Goal: Information Seeking & Learning: Learn about a topic

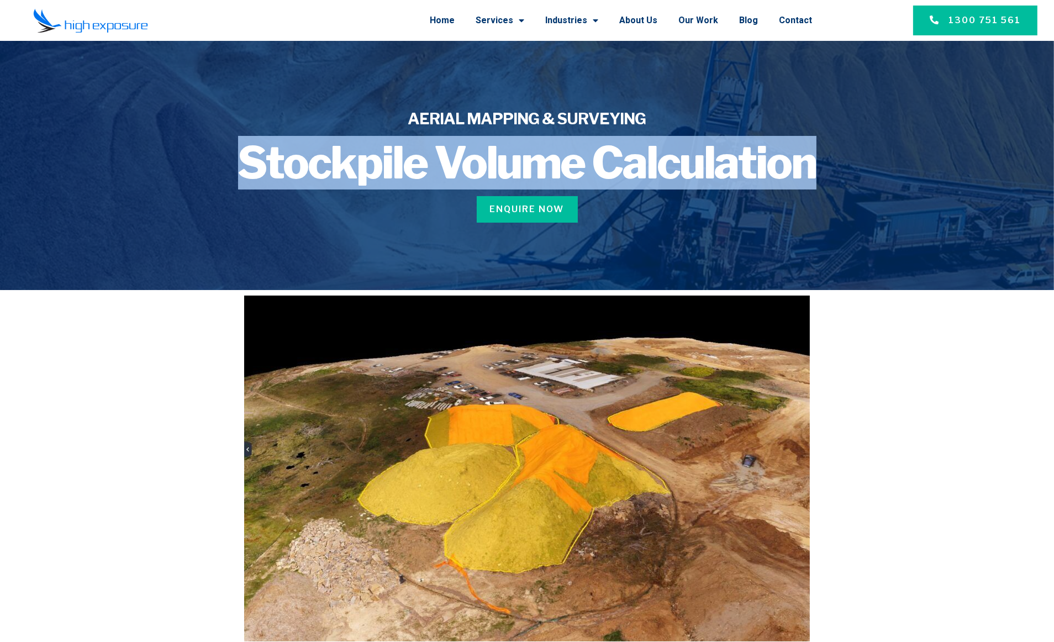
click at [846, 164] on h1 "Stockpile Volume Calculation" at bounding box center [527, 163] width 661 height 44
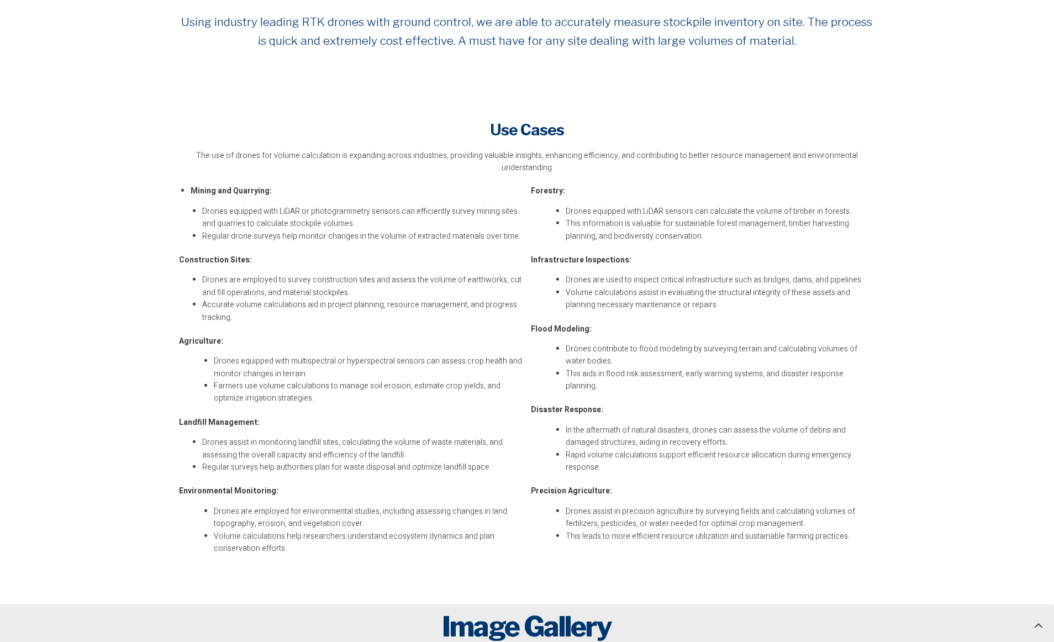
scroll to position [432, 0]
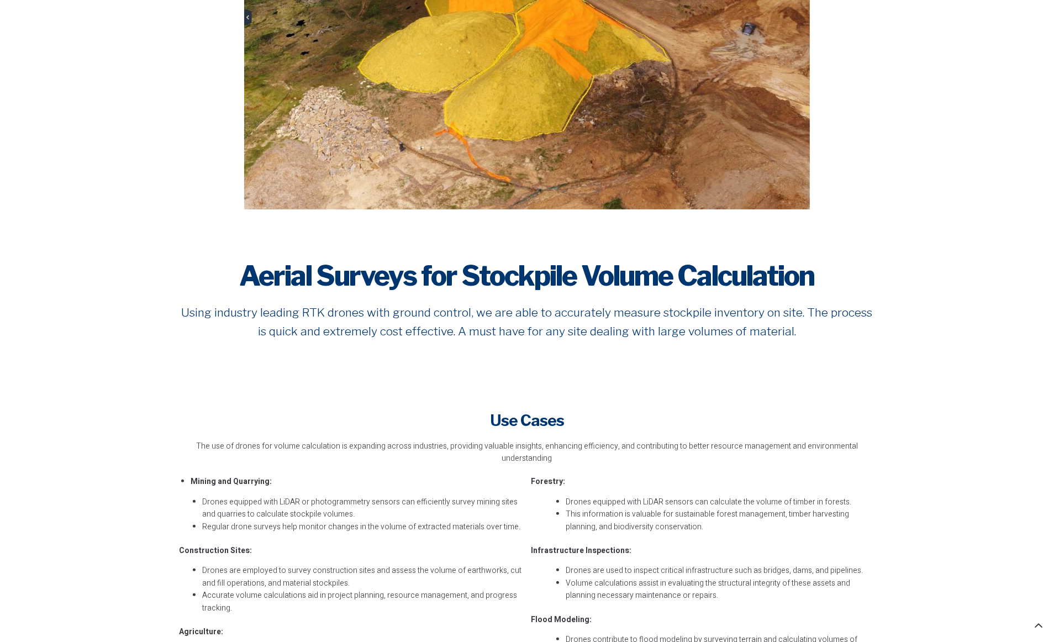
click at [445, 295] on div "Aerial Surveys for Stockpile Volume Calculation Using industry leading RTK dron…" at bounding box center [526, 306] width 707 height 104
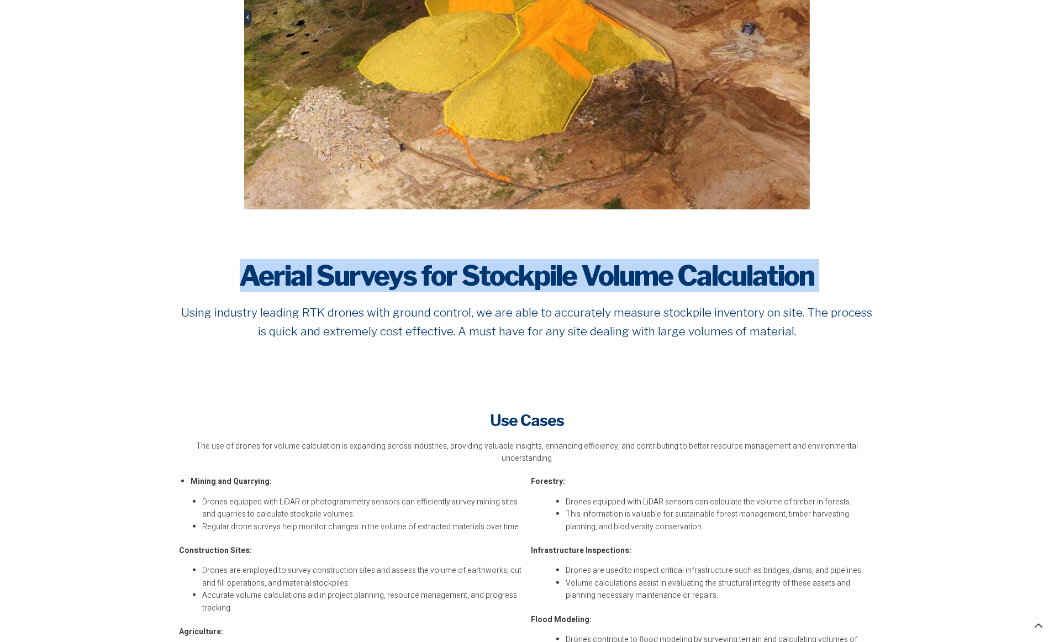
click at [445, 295] on div "Aerial Surveys for Stockpile Volume Calculation Using industry leading RTK dron…" at bounding box center [526, 306] width 707 height 104
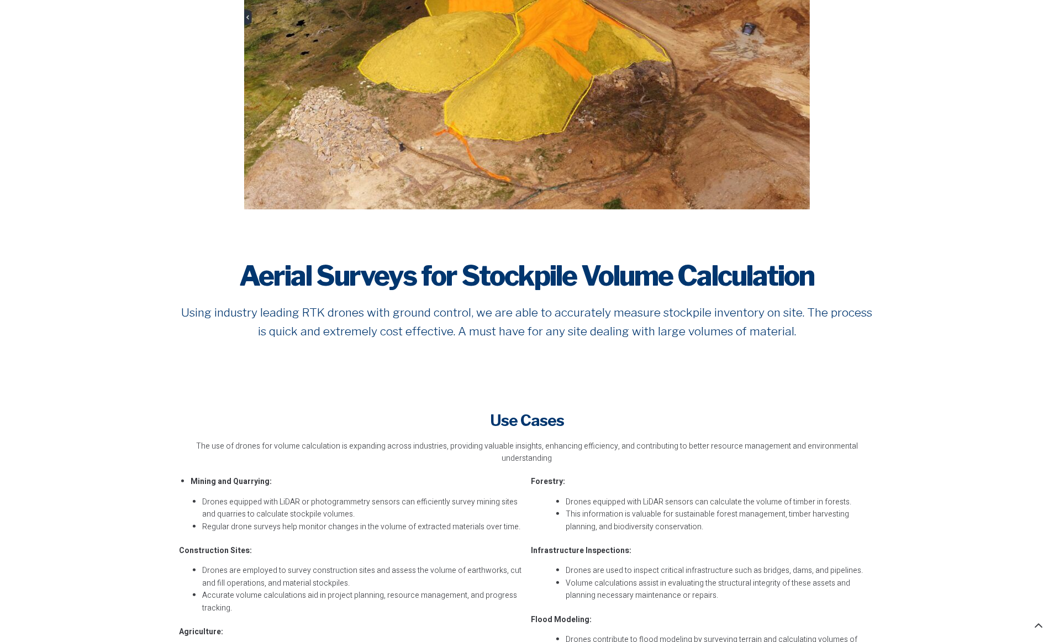
click at [426, 317] on p "Using industry leading RTK drones with ground control, we are able to accuratel…" at bounding box center [527, 321] width 696 height 37
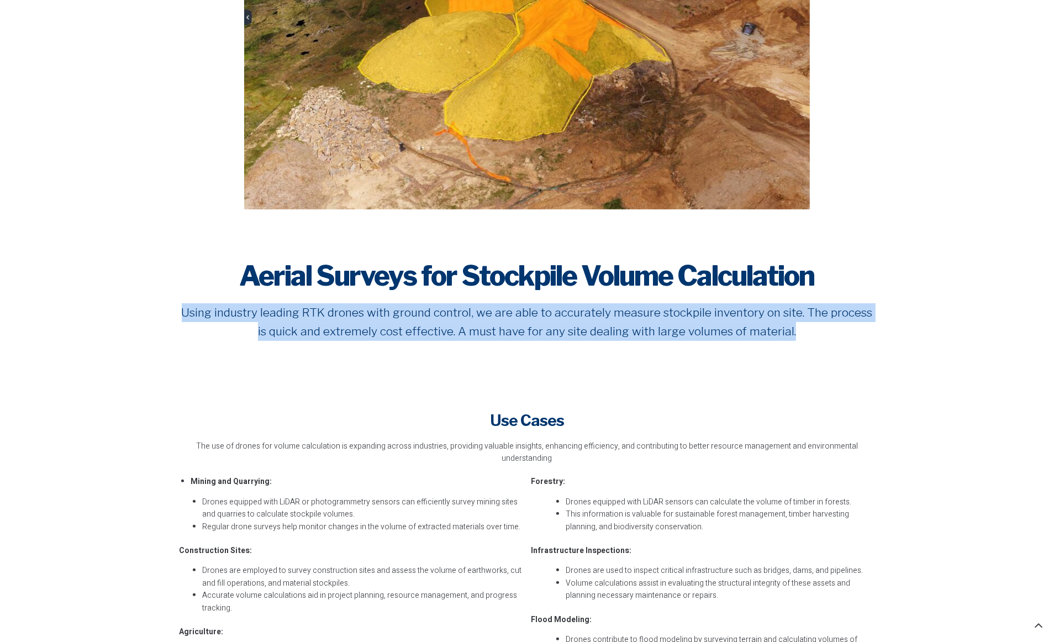
click at [426, 317] on p "Using industry leading RTK drones with ground control, we are able to accuratel…" at bounding box center [527, 321] width 696 height 37
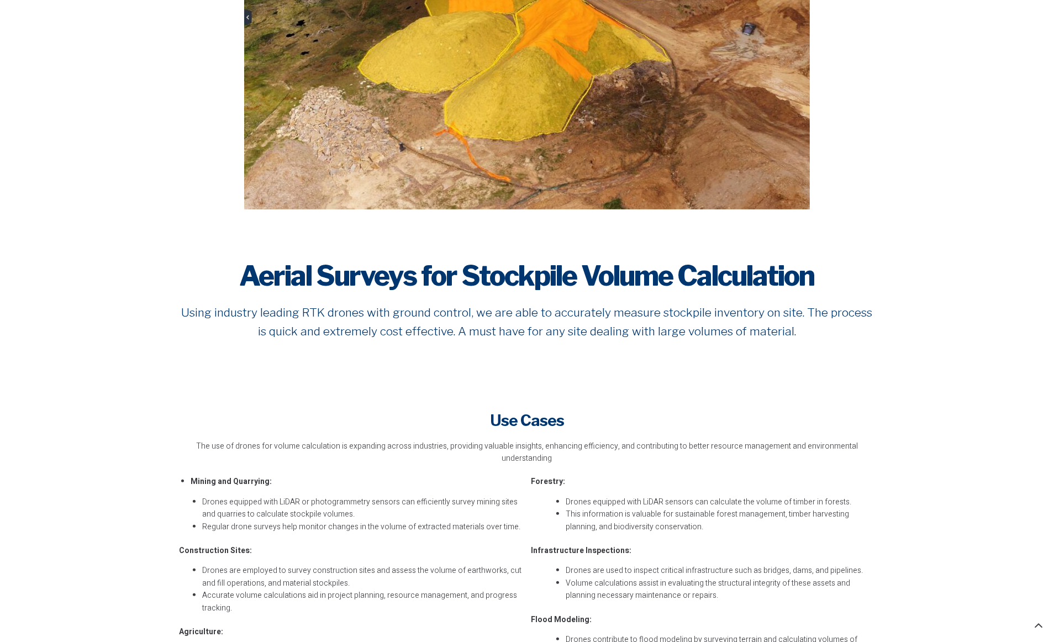
click at [428, 277] on h2 "Aerial Surveys for Stockpile Volume Calculation" at bounding box center [527, 275] width 696 height 33
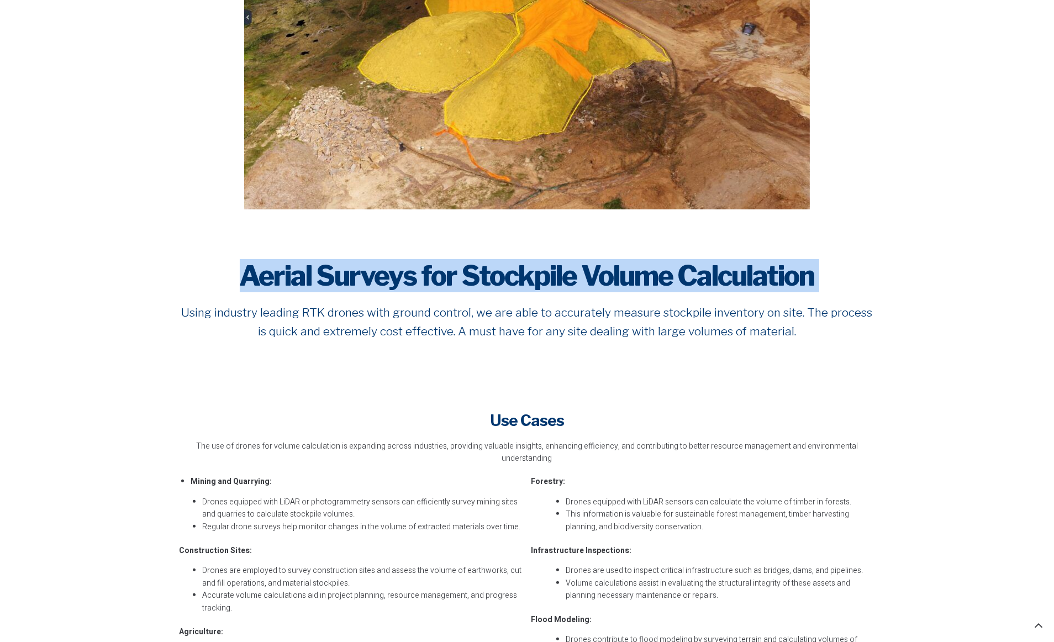
click at [428, 277] on h2 "Aerial Surveys for Stockpile Volume Calculation" at bounding box center [527, 275] width 696 height 33
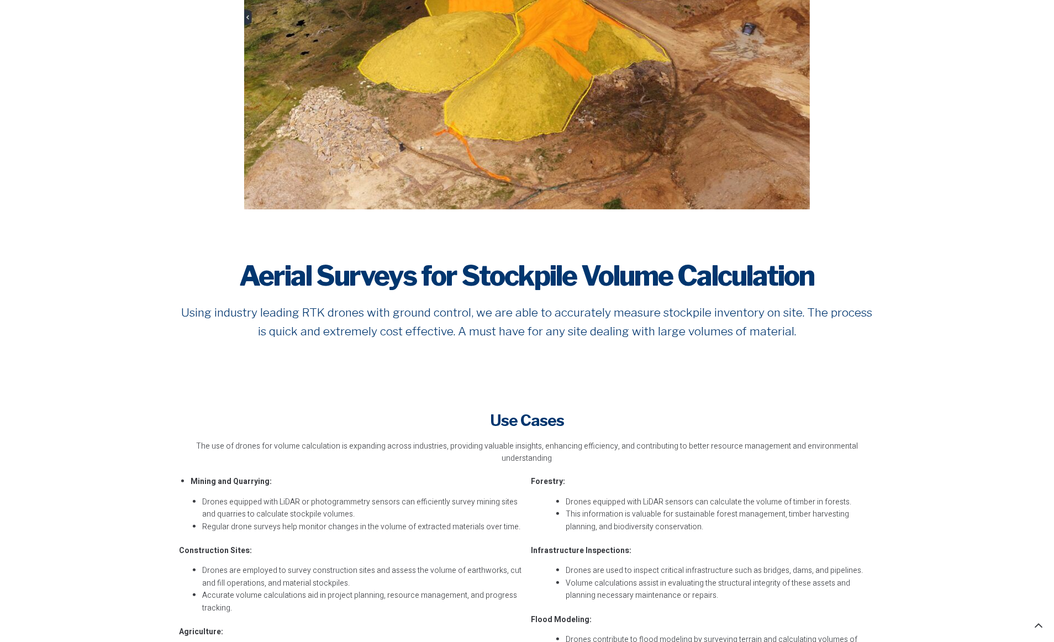
click at [435, 311] on p "Using industry leading RTK drones with ground control, we are able to accuratel…" at bounding box center [527, 321] width 696 height 37
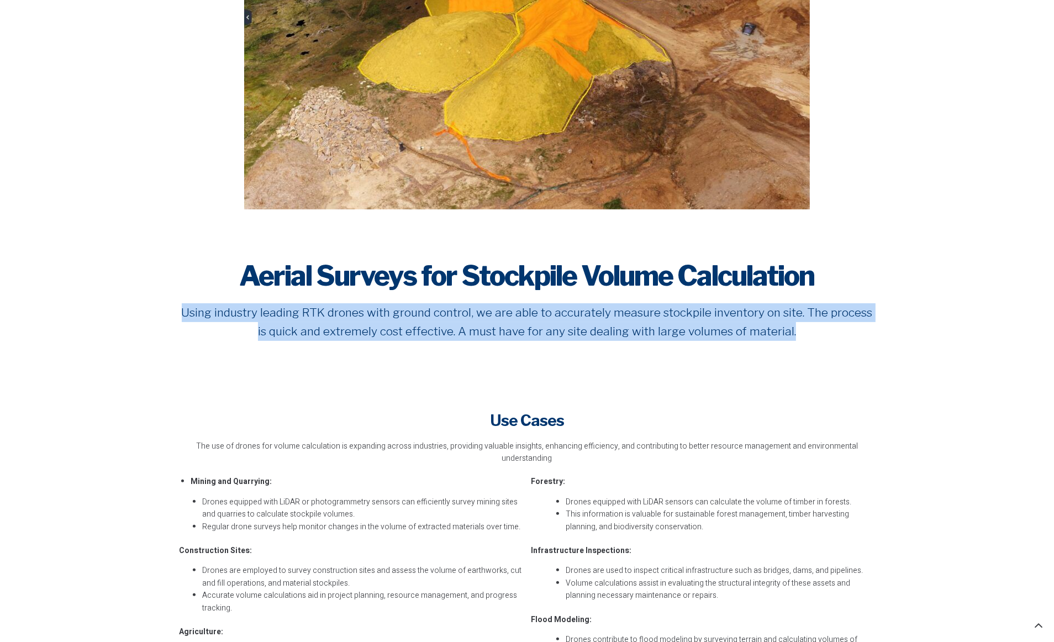
click at [435, 311] on p "Using industry leading RTK drones with ground control, we are able to accuratel…" at bounding box center [527, 321] width 696 height 37
click at [388, 312] on p "Using industry leading RTK drones with ground control, we are able to accuratel…" at bounding box center [527, 321] width 696 height 37
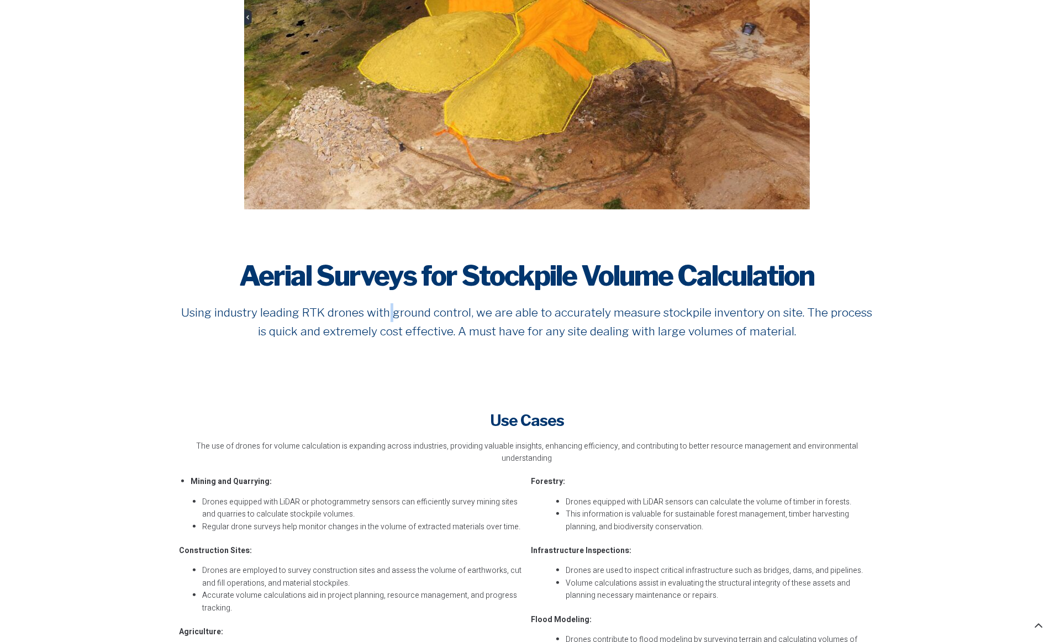
click at [388, 312] on p "Using industry leading RTK drones with ground control, we are able to accuratel…" at bounding box center [527, 321] width 696 height 37
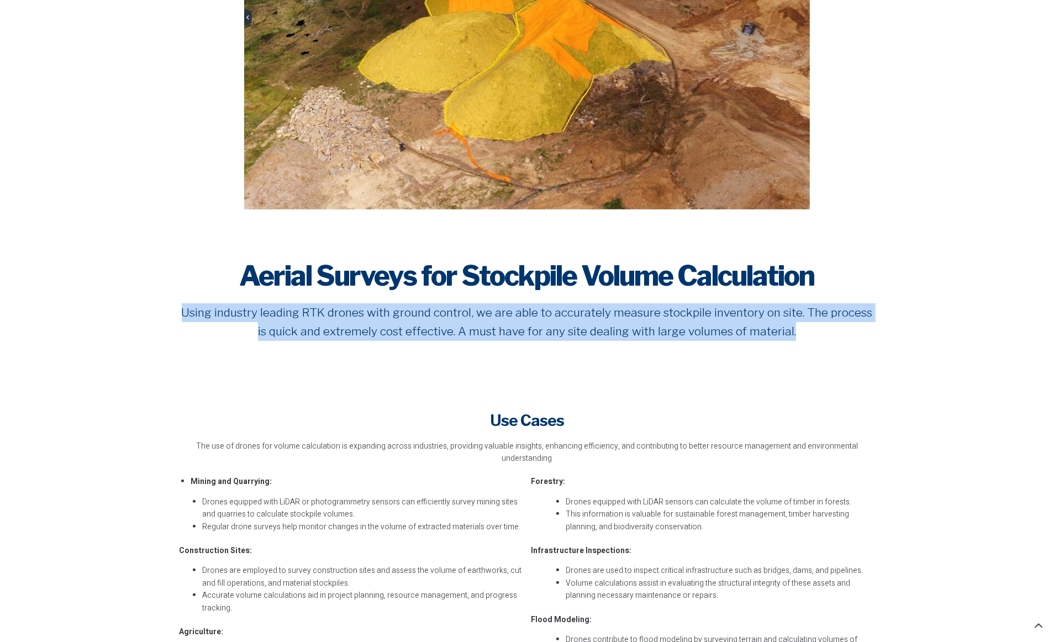
click at [388, 312] on p "Using industry leading RTK drones with ground control, we are able to accuratel…" at bounding box center [527, 321] width 696 height 37
click at [488, 313] on p "Using industry leading RTK drones with ground control, we are able to accuratel…" at bounding box center [527, 321] width 696 height 37
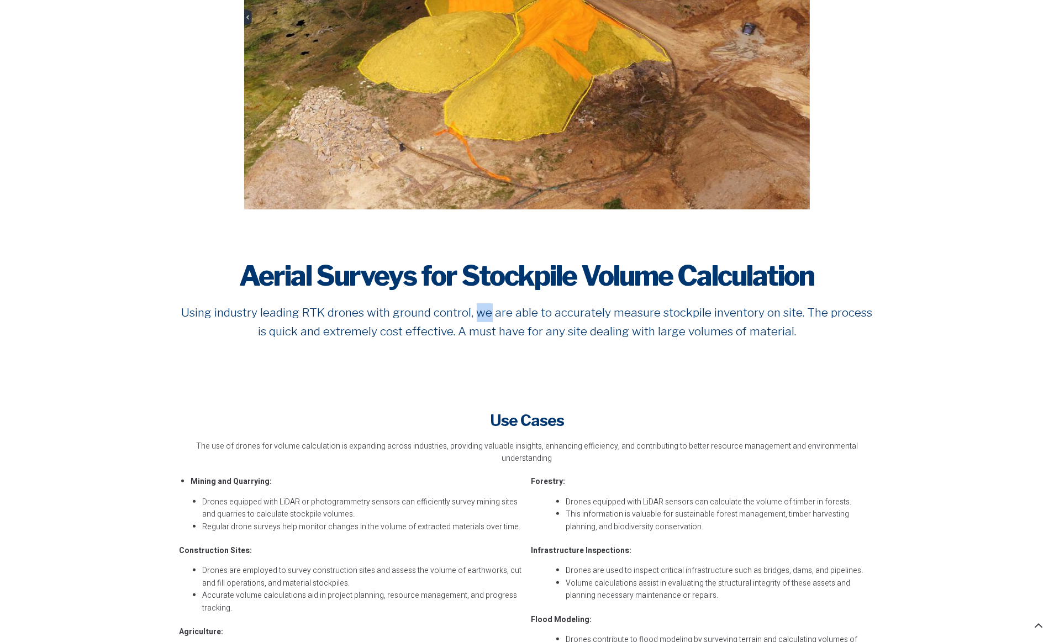
click at [488, 313] on p "Using industry leading RTK drones with ground control, we are able to accuratel…" at bounding box center [527, 321] width 696 height 37
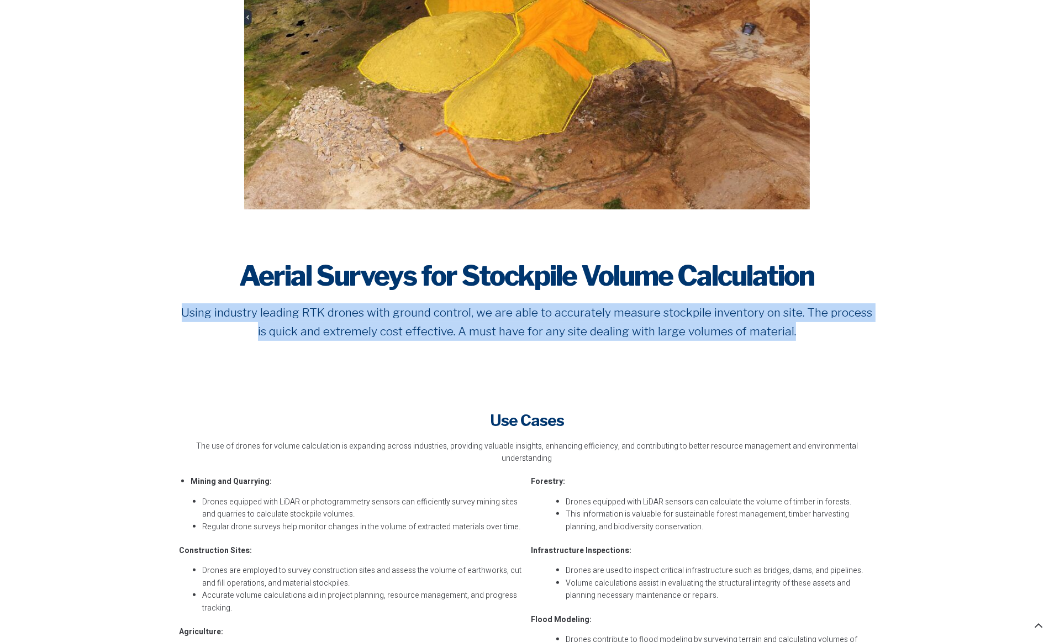
click at [488, 313] on p "Using industry leading RTK drones with ground control, we are able to accuratel…" at bounding box center [527, 321] width 696 height 37
click at [651, 319] on p "Using industry leading RTK drones with ground control, we are able to accuratel…" at bounding box center [527, 321] width 696 height 37
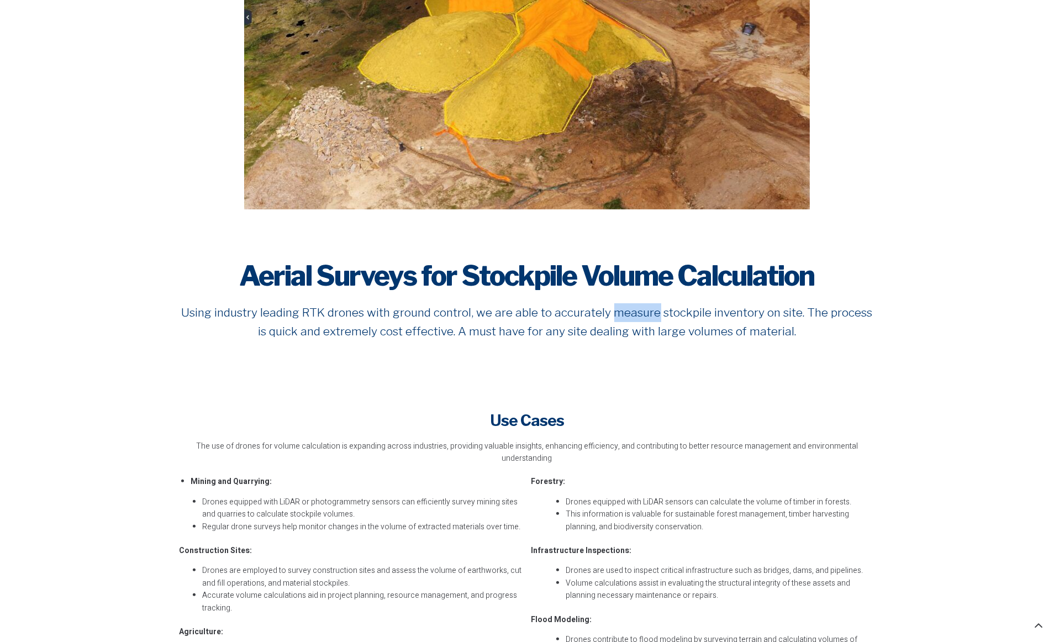
click at [651, 319] on p "Using industry leading RTK drones with ground control, we are able to accuratel…" at bounding box center [527, 321] width 696 height 37
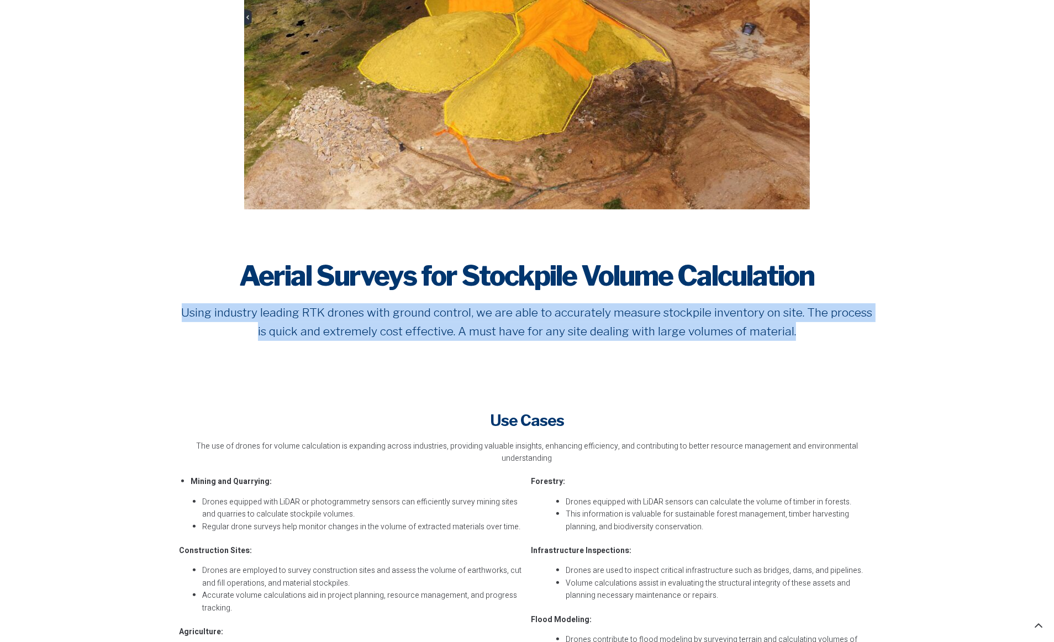
click at [651, 319] on p "Using industry leading RTK drones with ground control, we are able to accuratel…" at bounding box center [527, 321] width 696 height 37
click at [700, 325] on p "Using industry leading RTK drones with ground control, we are able to accuratel…" at bounding box center [527, 321] width 696 height 37
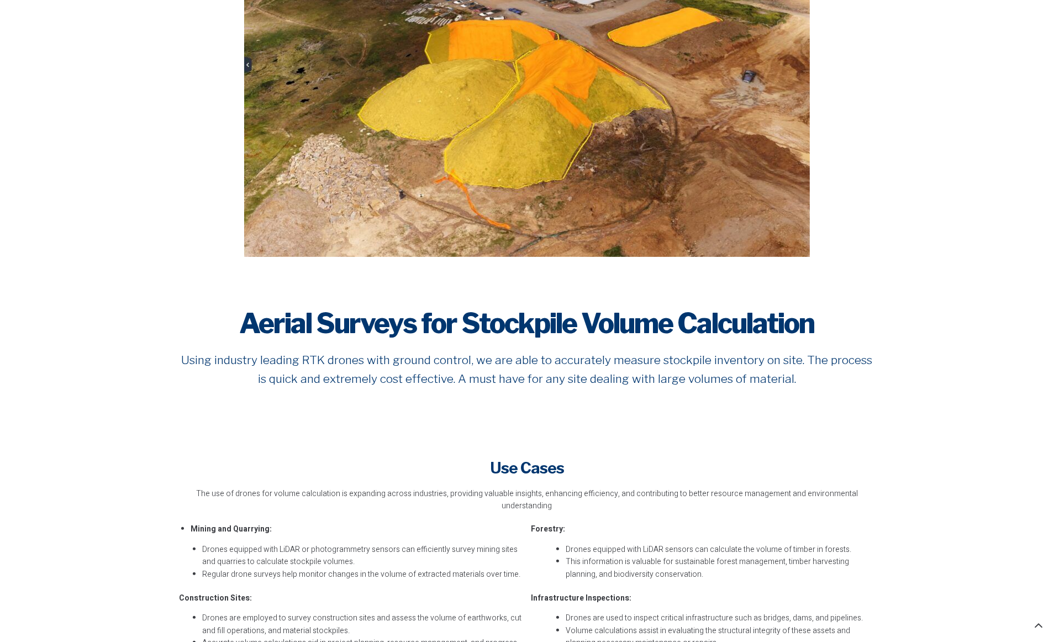
scroll to position [375, 0]
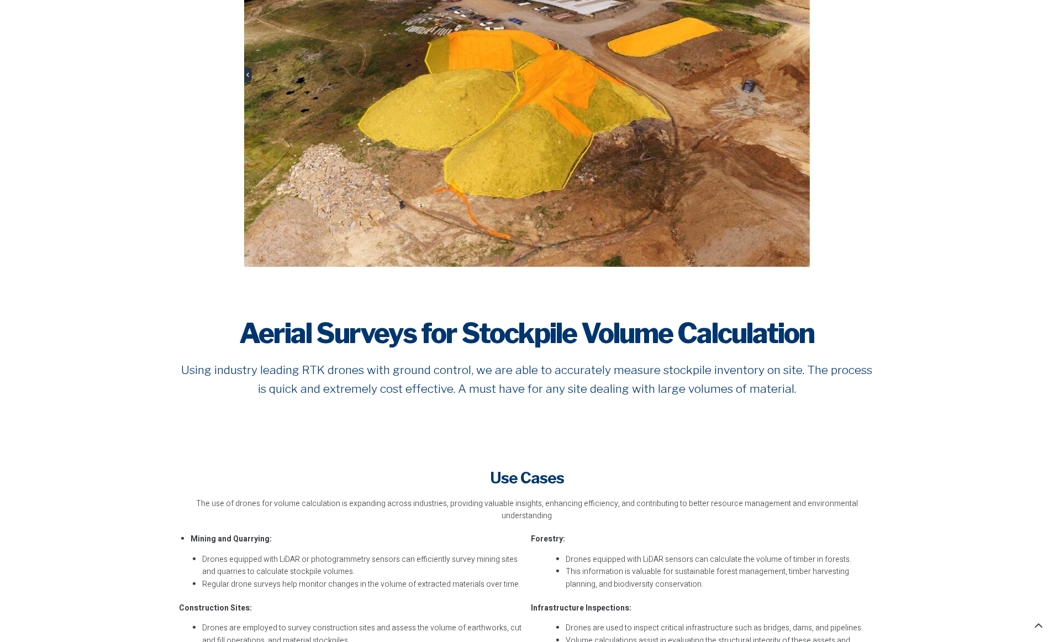
click at [622, 336] on h2 "Aerial Surveys for Stockpile Volume Calculation" at bounding box center [527, 333] width 696 height 33
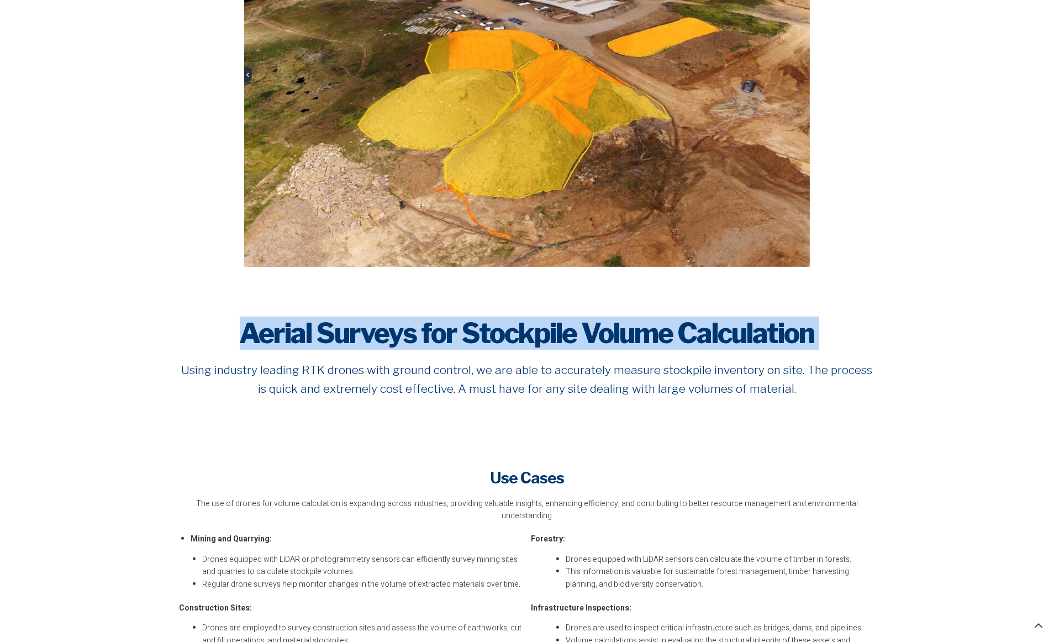
click at [622, 336] on h2 "Aerial Surveys for Stockpile Volume Calculation" at bounding box center [527, 333] width 696 height 33
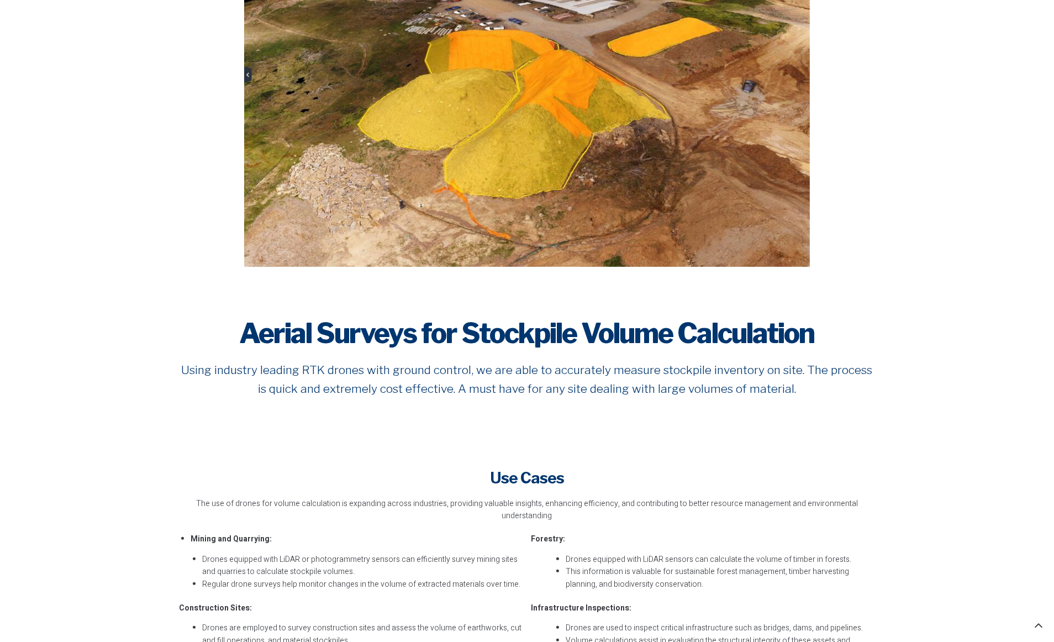
click at [630, 370] on p "Using industry leading RTK drones with ground control, we are able to accuratel…" at bounding box center [527, 379] width 696 height 37
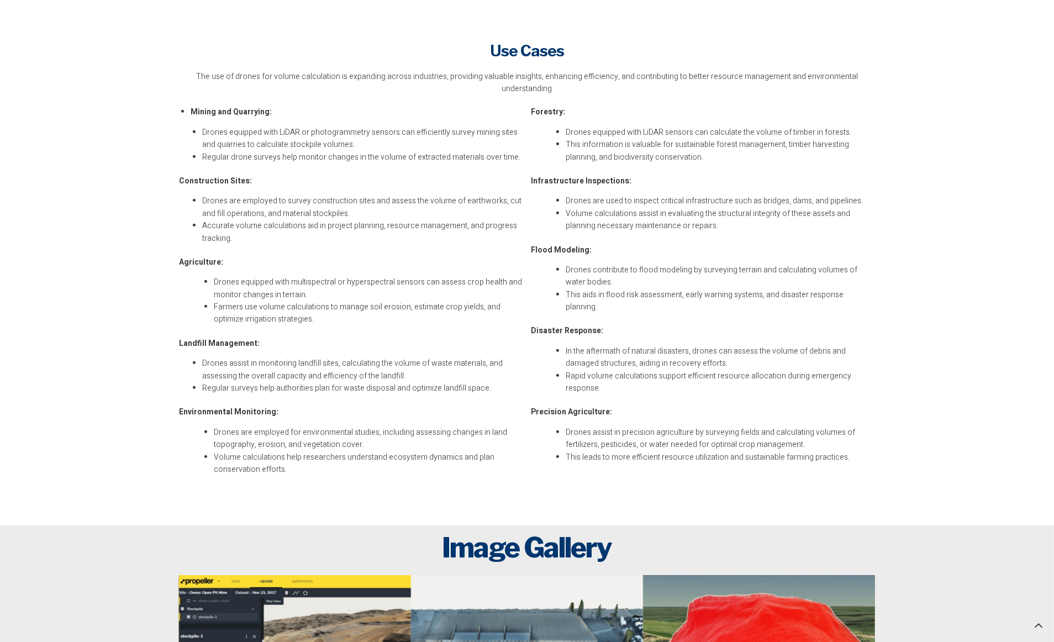
scroll to position [804, 0]
